Goal: Transaction & Acquisition: Book appointment/travel/reservation

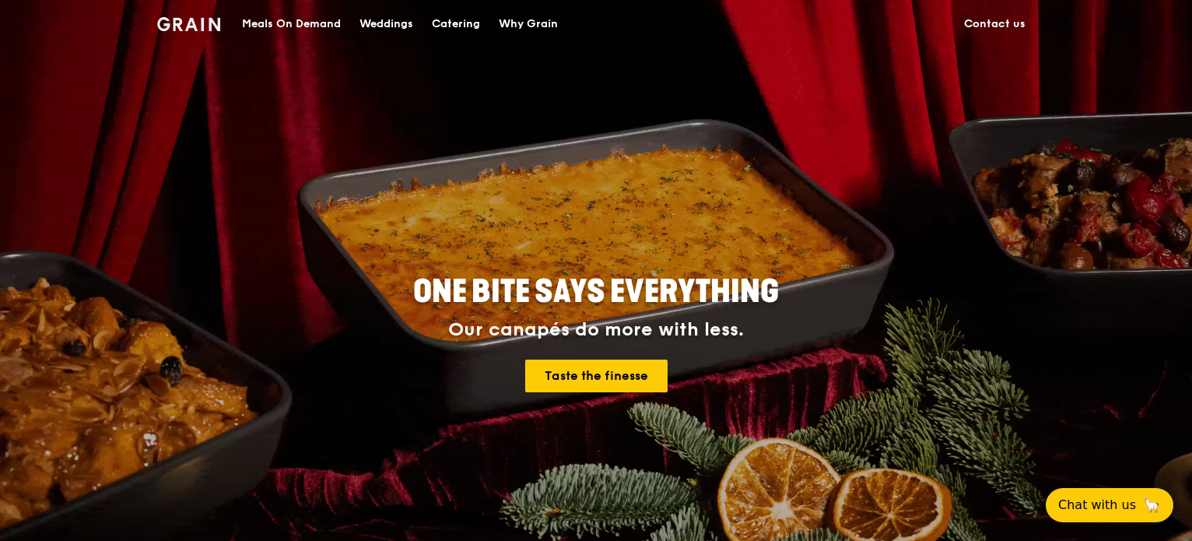
click at [443, 13] on div "Catering" at bounding box center [456, 24] width 48 height 47
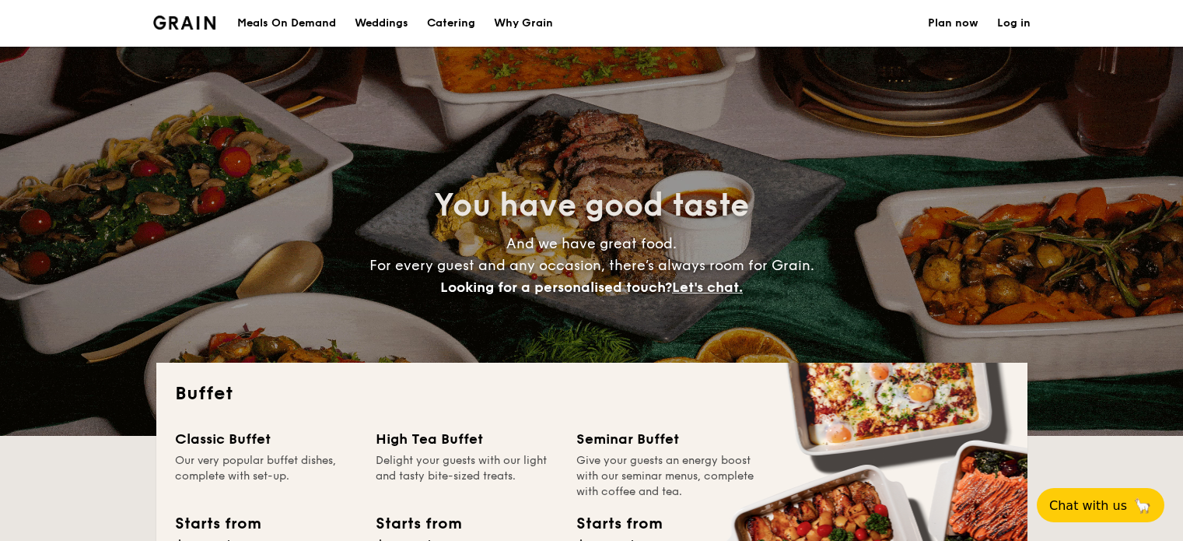
select select
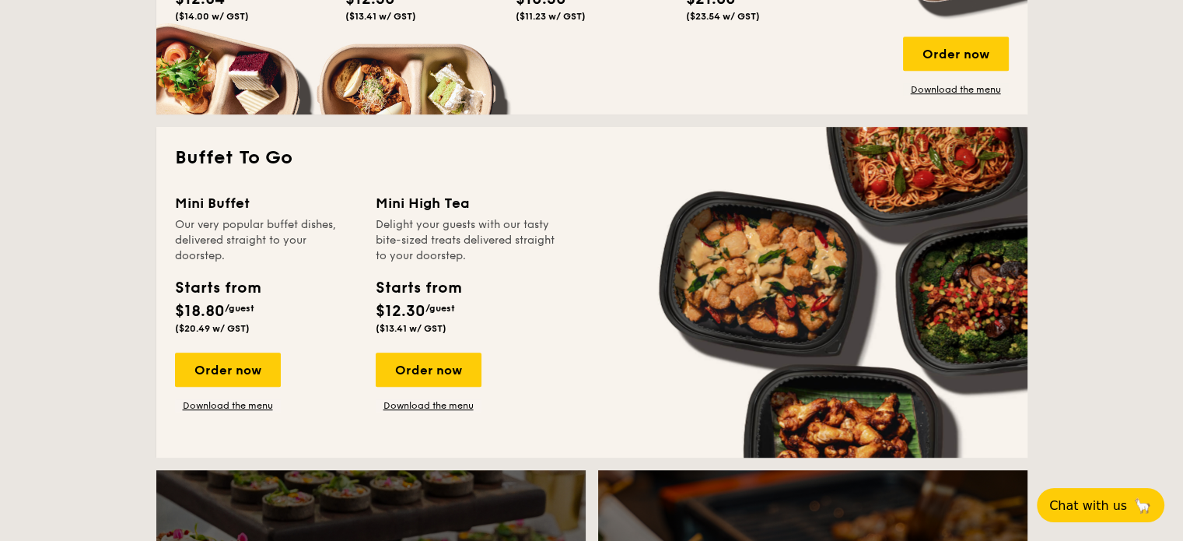
scroll to position [856, 0]
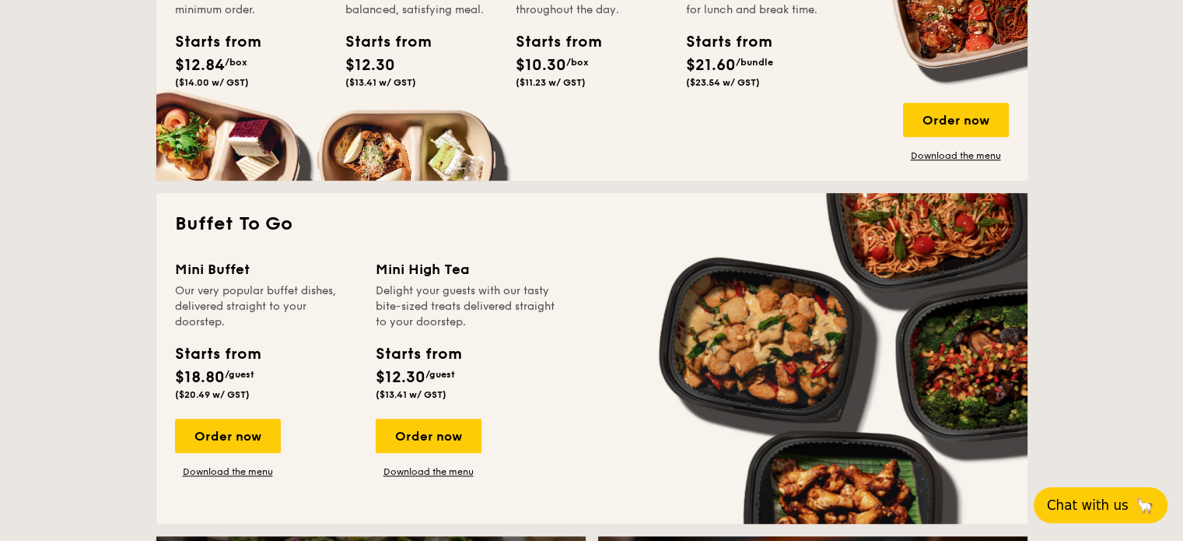
click at [1081, 513] on button "Chat with us 🦙" at bounding box center [1101, 505] width 134 height 36
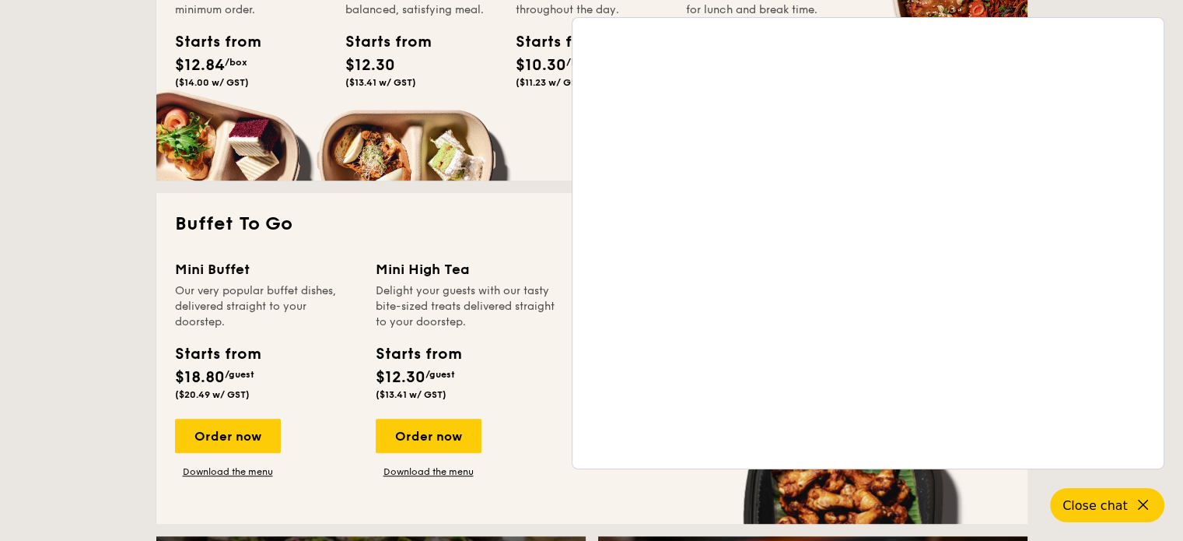
click at [484, 228] on h2 "Buffet To Go" at bounding box center [592, 224] width 834 height 25
